Goal: Task Accomplishment & Management: Use online tool/utility

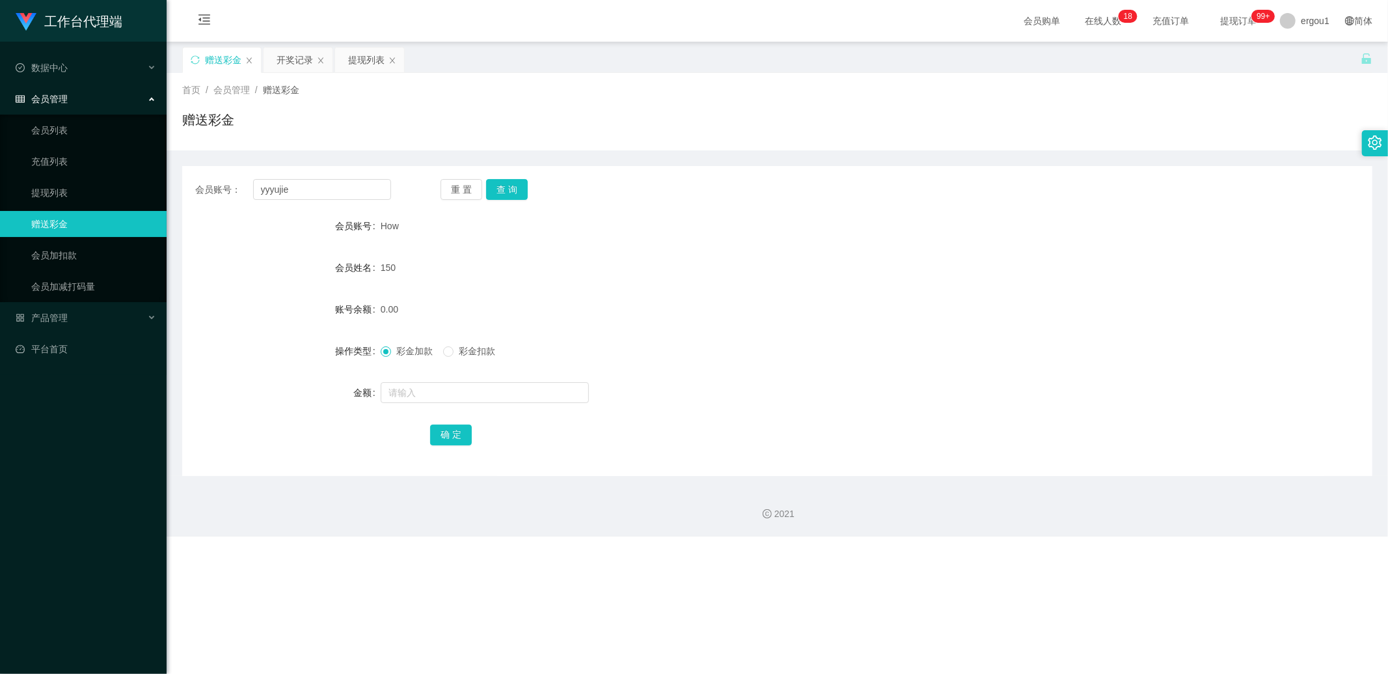
type input "yyyujie"
click at [504, 190] on button "查 询" at bounding box center [507, 189] width 42 height 21
click at [397, 394] on input "text" at bounding box center [485, 392] width 208 height 21
type input "100"
click at [472, 434] on div "确 定" at bounding box center [777, 434] width 694 height 26
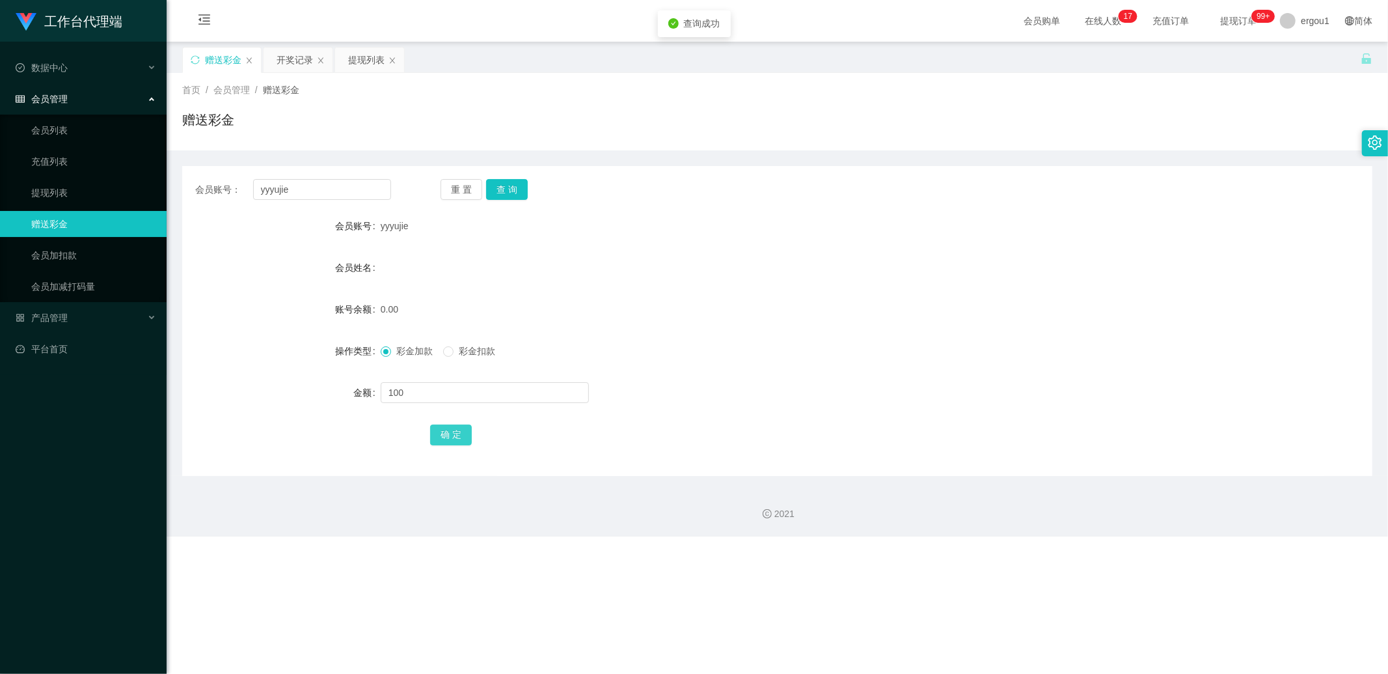
click at [452, 439] on button "确 定" at bounding box center [451, 434] width 42 height 21
click at [307, 180] on input "yyyujie" at bounding box center [322, 189] width 139 height 21
click at [295, 185] on input "yyyujie" at bounding box center [322, 189] width 139 height 21
type input "c"
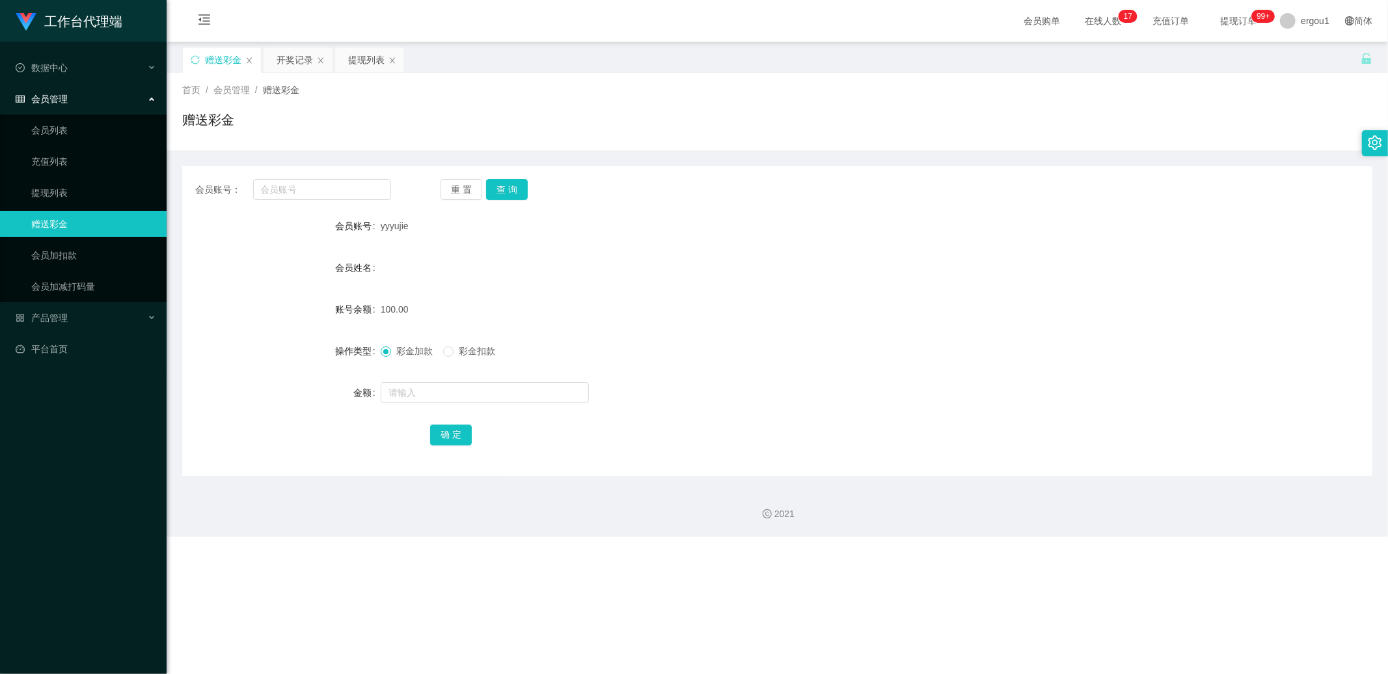
click at [389, 224] on span "yyyujie" at bounding box center [395, 226] width 28 height 10
copy span "yyyujie"
click at [327, 189] on input "text" at bounding box center [322, 189] width 139 height 21
paste input "yyyujie"
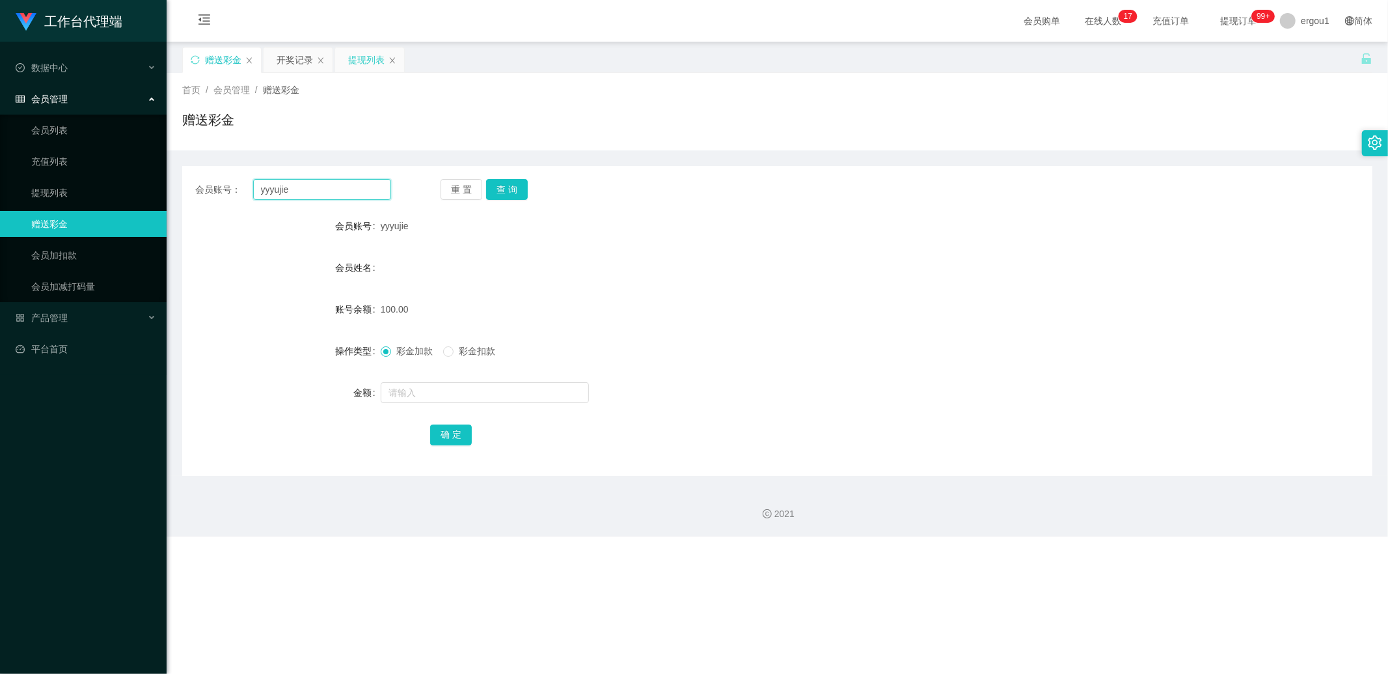
type input "yyyujie"
click at [365, 61] on div "提现列表" at bounding box center [366, 60] width 36 height 25
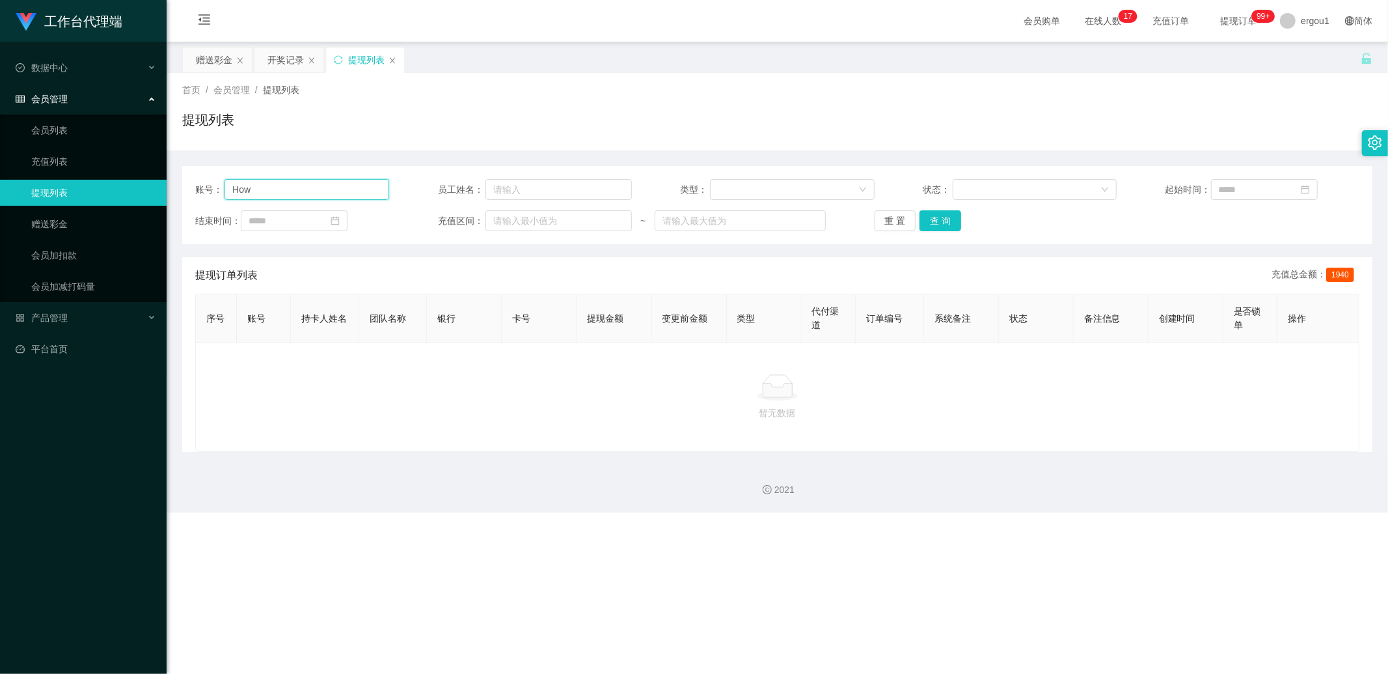
click at [294, 179] on input "How" at bounding box center [307, 189] width 165 height 21
paste input "yyyujie"
type input "yyyujie"
click at [945, 226] on button "查 询" at bounding box center [941, 220] width 42 height 21
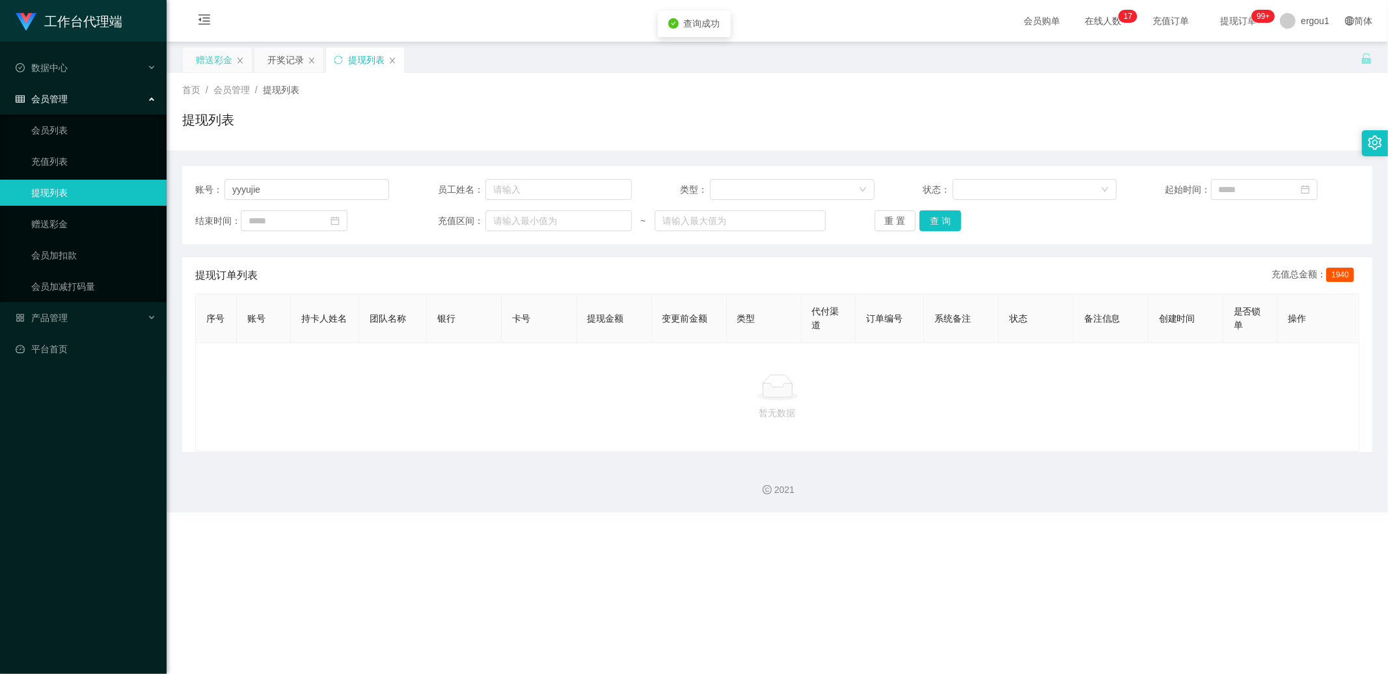
click at [236, 61] on div "赠送彩金" at bounding box center [217, 60] width 69 height 25
click at [285, 61] on div "开奖记录" at bounding box center [286, 60] width 36 height 25
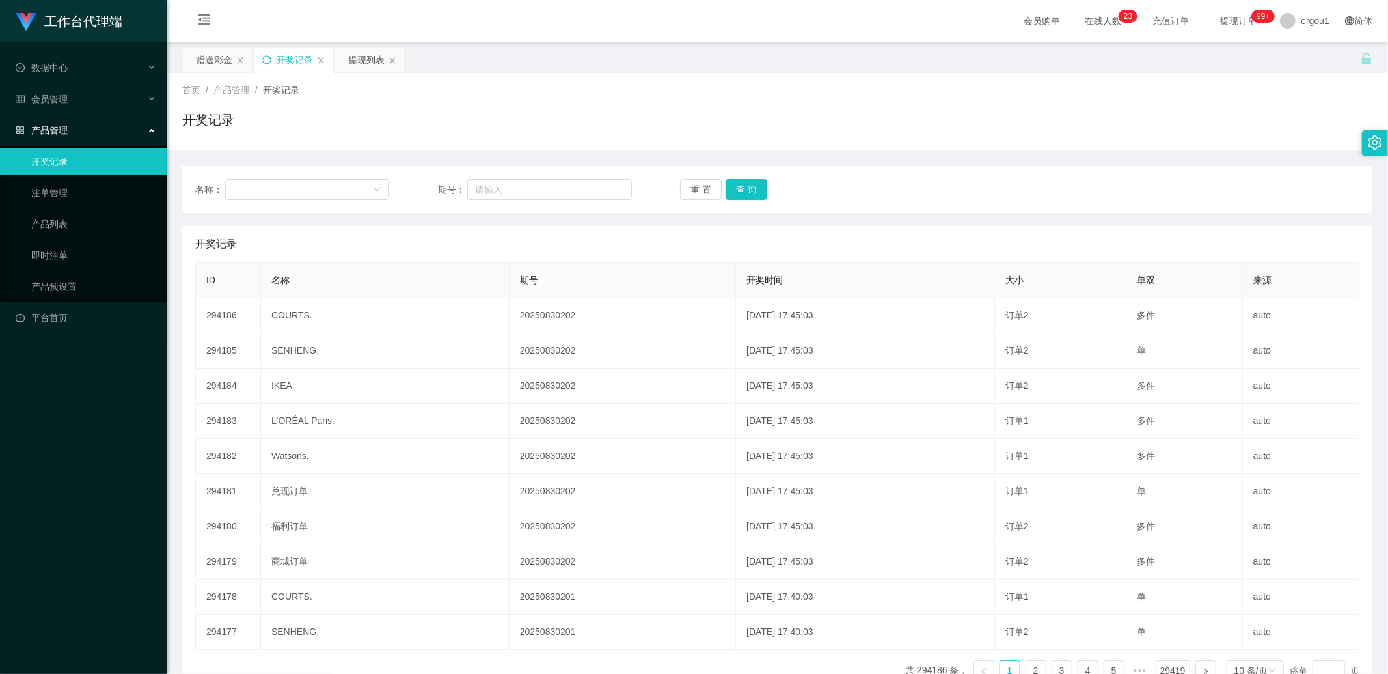
click at [267, 61] on icon "图标: sync" at bounding box center [266, 59] width 9 height 9
click at [211, 50] on div "赠送彩金" at bounding box center [214, 60] width 36 height 25
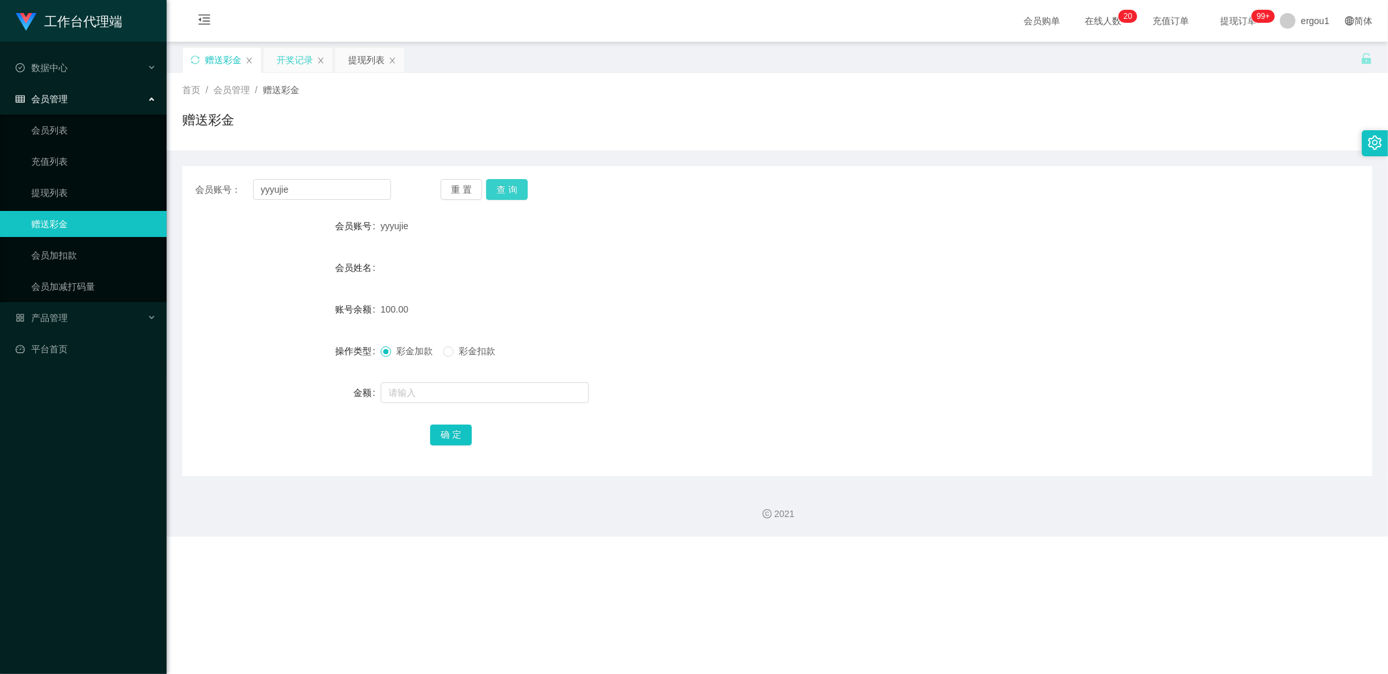
click at [509, 184] on button "查 询" at bounding box center [507, 189] width 42 height 21
click at [506, 189] on button "查 询" at bounding box center [507, 189] width 42 height 21
click at [508, 198] on button "查 询" at bounding box center [507, 189] width 42 height 21
click at [493, 192] on button "查 询" at bounding box center [507, 189] width 42 height 21
click at [509, 191] on button "查 询" at bounding box center [507, 189] width 42 height 21
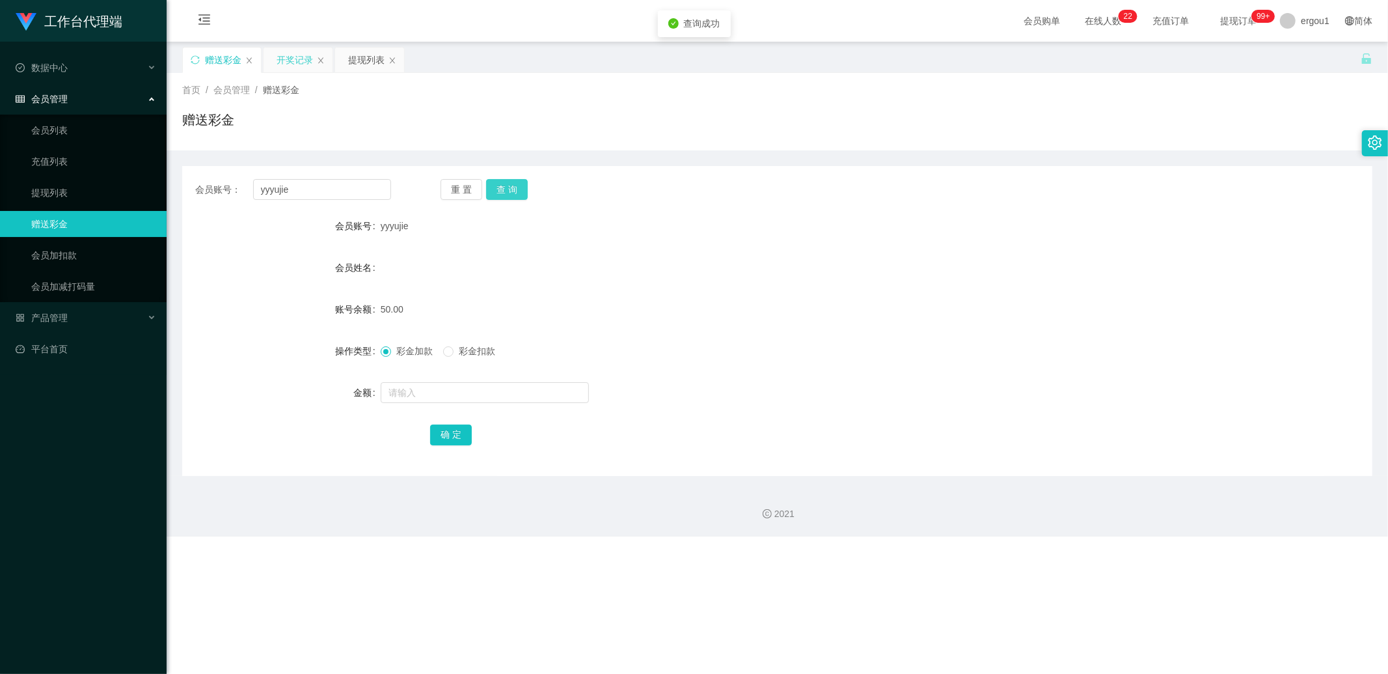
click at [508, 191] on button "查 询" at bounding box center [507, 189] width 42 height 21
click at [508, 191] on div "重 置 查 询" at bounding box center [539, 189] width 196 height 21
click at [508, 191] on button "查 询" at bounding box center [507, 189] width 42 height 21
click at [508, 191] on div "重 置 查 询" at bounding box center [539, 189] width 196 height 21
click at [504, 193] on button "查 询" at bounding box center [507, 189] width 42 height 21
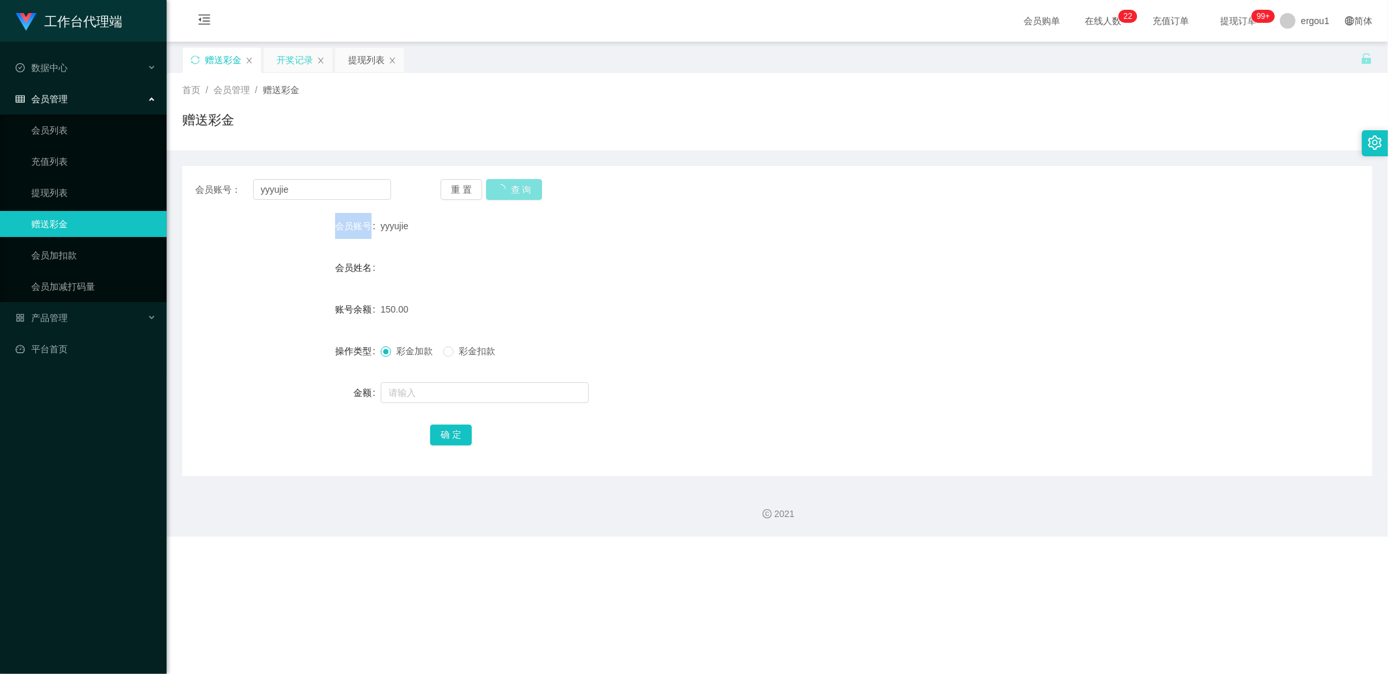
click at [504, 193] on div "重 置 查 询" at bounding box center [539, 189] width 196 height 21
click at [508, 194] on button "查 询" at bounding box center [507, 189] width 42 height 21
click at [368, 64] on div "提现列表" at bounding box center [366, 60] width 36 height 25
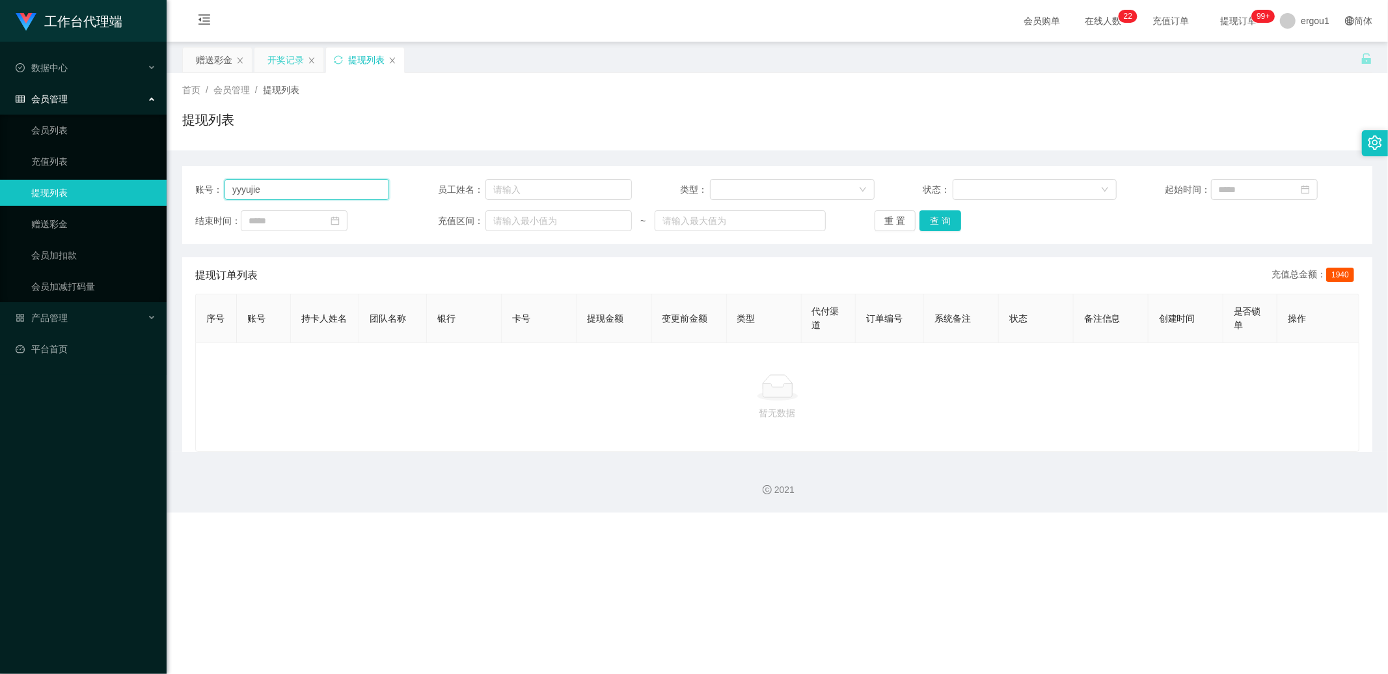
click at [314, 181] on input "yyyujie" at bounding box center [307, 189] width 165 height 21
click at [317, 187] on input "yyyujie" at bounding box center [307, 189] width 165 height 21
drag, startPoint x: 947, startPoint y: 207, endPoint x: 935, endPoint y: 217, distance: 15.8
click at [939, 215] on div "账号： yyyujie 员工姓名： 类型： 状态： 起始时间： 结束时间： 充值区间： ~ 重 置 查 询" at bounding box center [777, 205] width 1190 height 78
click at [194, 55] on div "赠送彩金" at bounding box center [217, 60] width 69 height 25
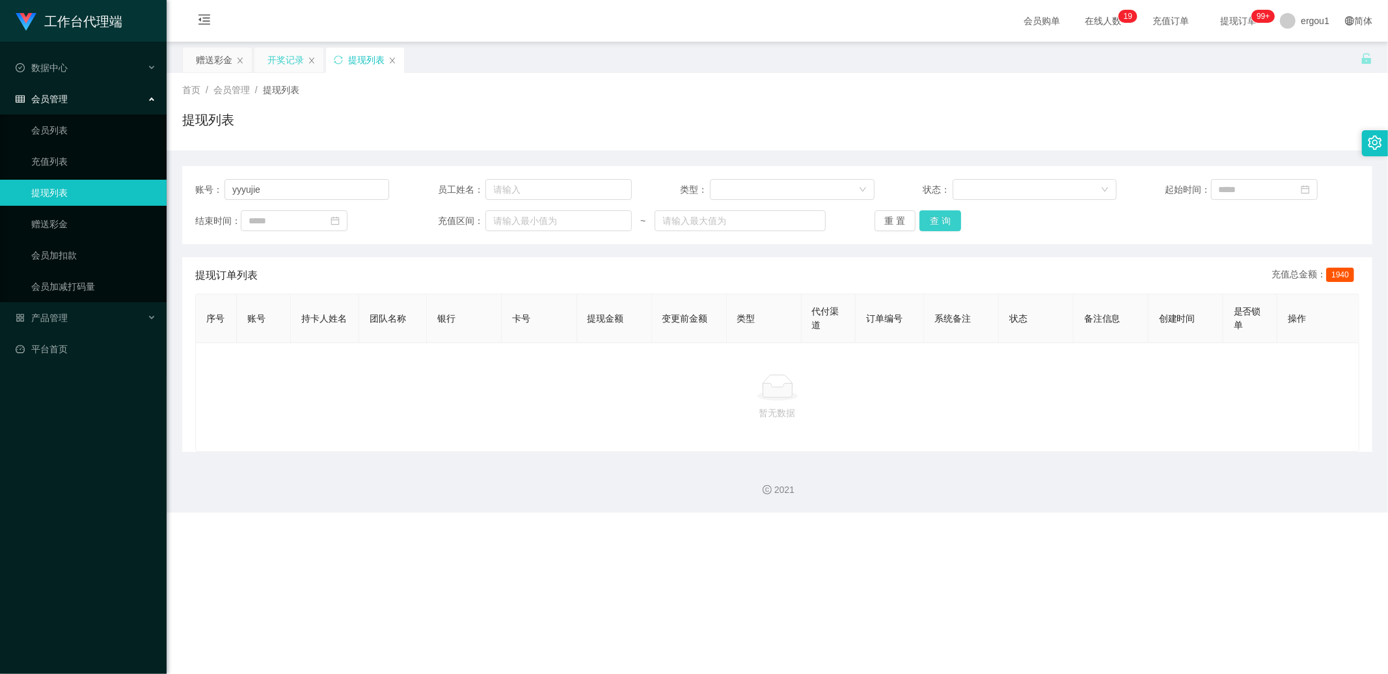
click at [942, 219] on button "查 询" at bounding box center [941, 220] width 42 height 21
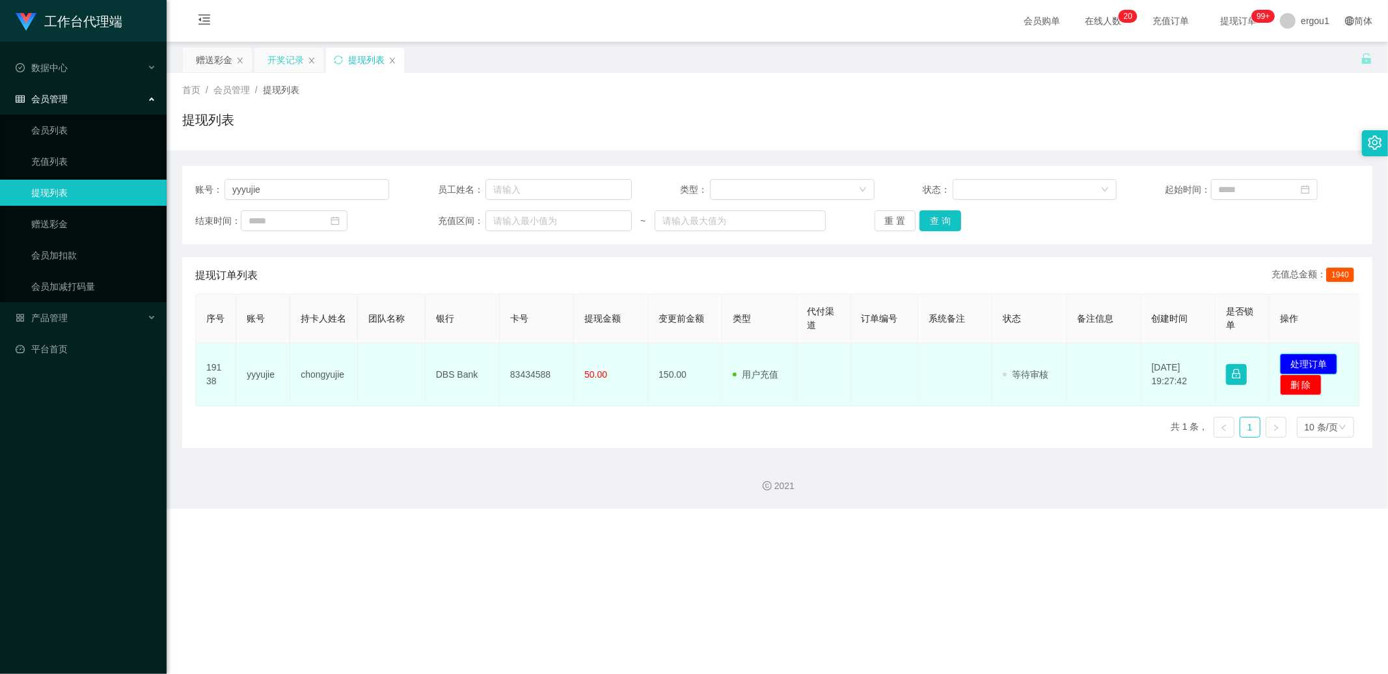
click at [1295, 360] on button "处理订单" at bounding box center [1308, 363] width 57 height 21
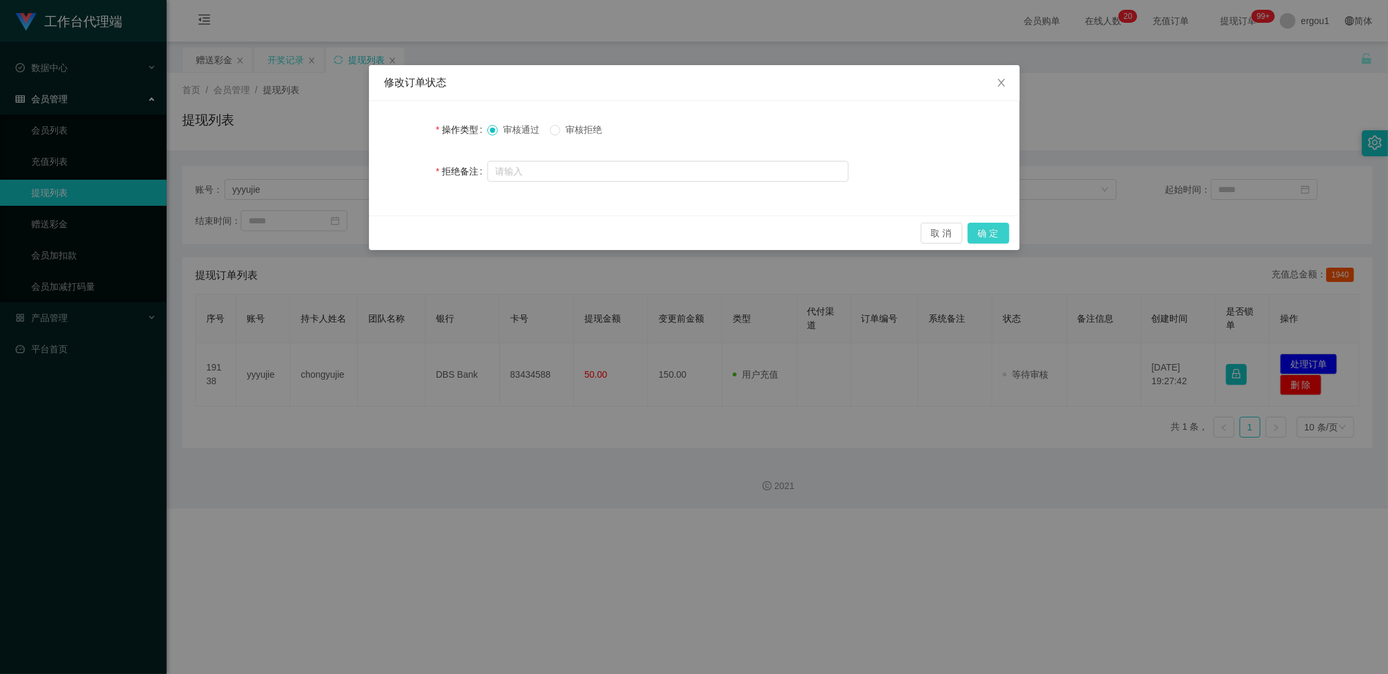
click at [998, 232] on button "确 定" at bounding box center [989, 233] width 42 height 21
